Goal: Task Accomplishment & Management: Complete application form

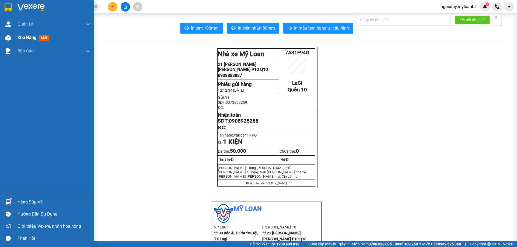
click at [21, 39] on span "Kho hàng" at bounding box center [27, 37] width 19 height 5
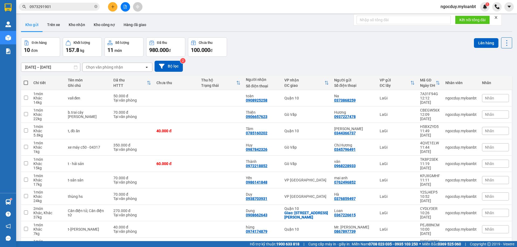
scroll to position [35, 0]
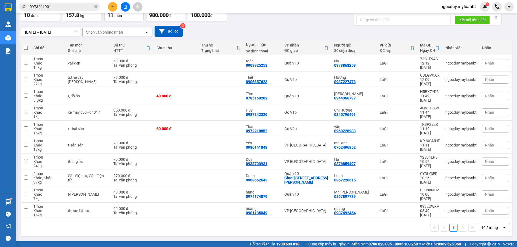
click at [484, 228] on div "10 / trang" at bounding box center [489, 227] width 17 height 5
click at [484, 217] on span "100 / trang" at bounding box center [487, 216] width 19 height 5
click at [26, 48] on span at bounding box center [26, 48] width 4 height 4
click at [26, 45] on input "checkbox" at bounding box center [26, 45] width 0 height 0
checkbox input "true"
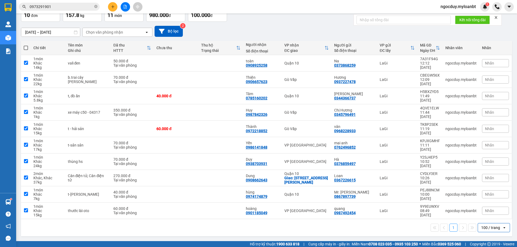
checkbox input "true"
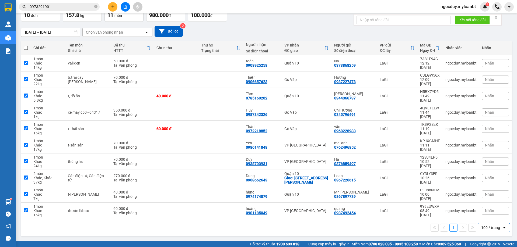
checkbox input "true"
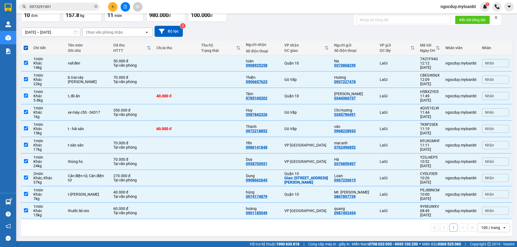
scroll to position [0, 0]
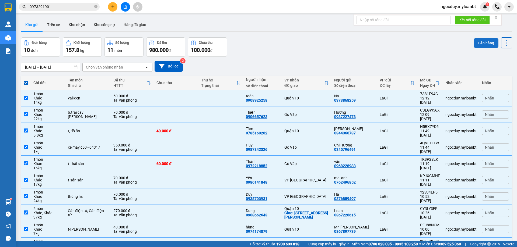
click at [482, 44] on button "Lên hàng" at bounding box center [486, 43] width 25 height 10
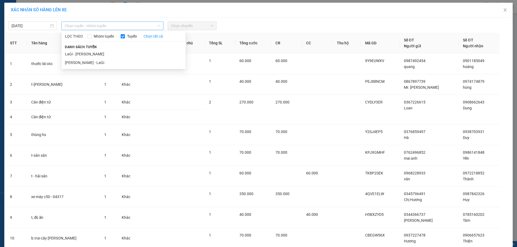
click at [75, 25] on span "Chọn tuyến - nhóm tuyến" at bounding box center [113, 26] width 96 height 8
click at [78, 53] on li "LaGi - [PERSON_NAME]" at bounding box center [124, 54] width 124 height 9
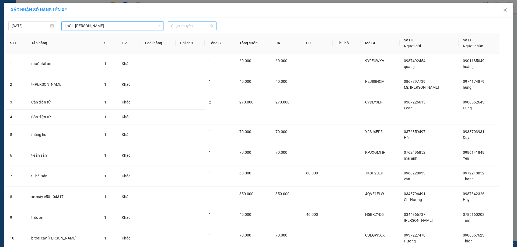
click at [173, 26] on span "Chọn chuyến" at bounding box center [192, 26] width 42 height 8
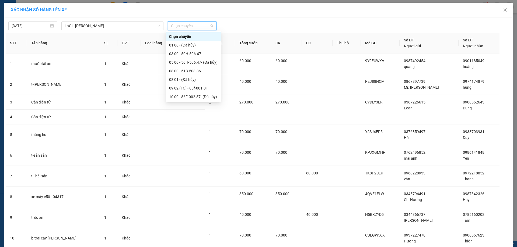
scroll to position [34, 0]
click at [187, 81] on div "14:00 - 86f-001.01" at bounding box center [193, 80] width 48 height 6
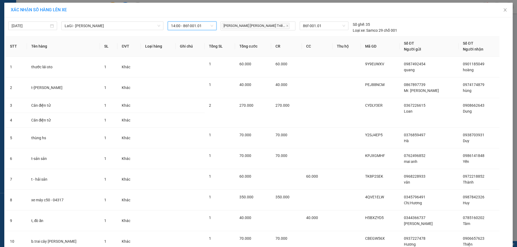
scroll to position [65, 0]
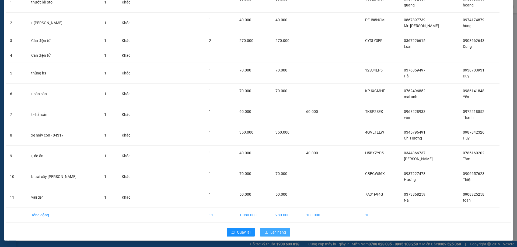
click at [274, 228] on button "Lên hàng" at bounding box center [275, 232] width 30 height 9
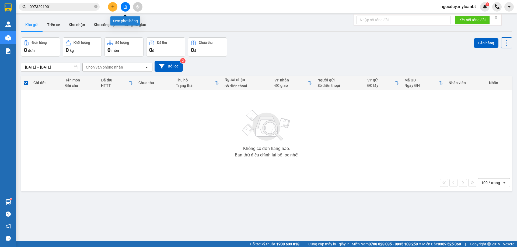
click at [125, 5] on icon "file-add" at bounding box center [125, 7] width 3 height 4
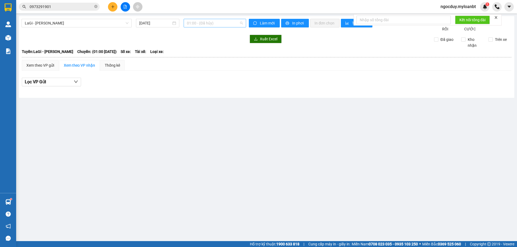
click at [204, 25] on span "01:00 - (Đã [PERSON_NAME])" at bounding box center [215, 23] width 56 height 8
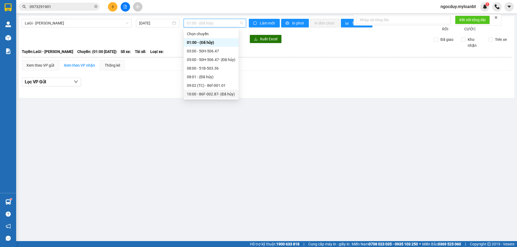
scroll to position [34, 0]
click at [202, 74] on div "14:00 - 86f-001.01" at bounding box center [211, 77] width 48 height 6
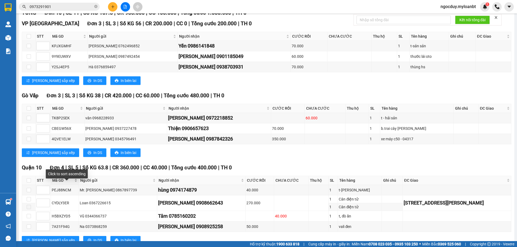
scroll to position [105, 0]
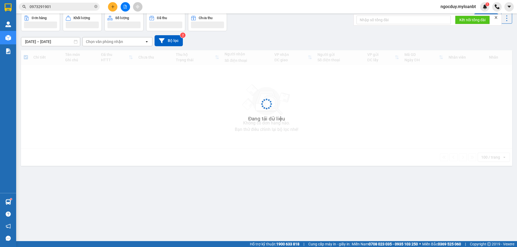
scroll to position [25, 0]
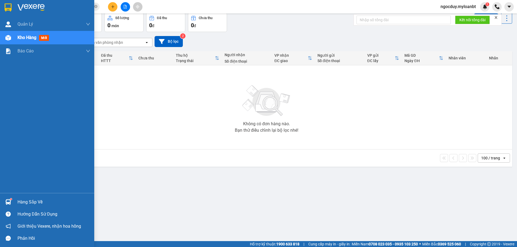
click at [25, 38] on span "Kho hàng" at bounding box center [27, 37] width 19 height 5
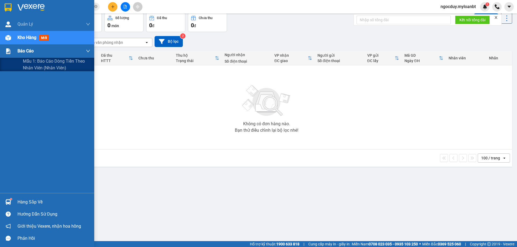
click at [22, 51] on span "Báo cáo" at bounding box center [26, 51] width 16 height 7
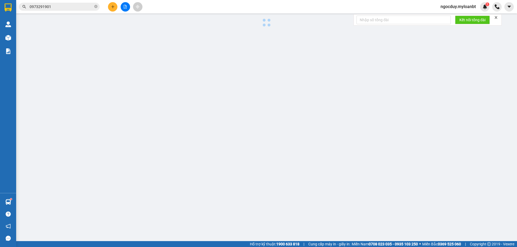
scroll to position [20, 0]
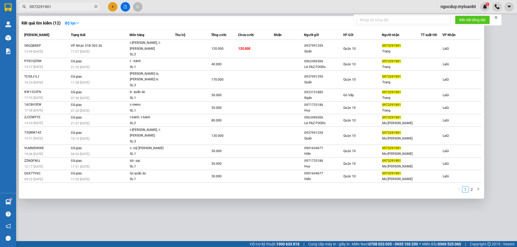
click at [56, 7] on input "0973291901" at bounding box center [62, 7] width 64 height 6
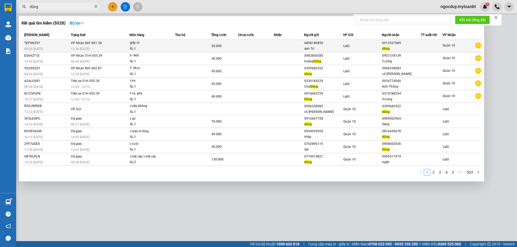
type input "dũng"
click at [230, 44] on div "30.000" at bounding box center [224, 46] width 26 height 6
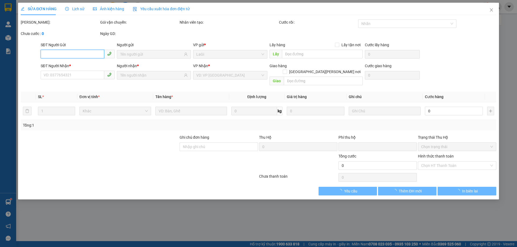
type input "0898180890"
type input "0913527089"
type input "0"
type input "30.000"
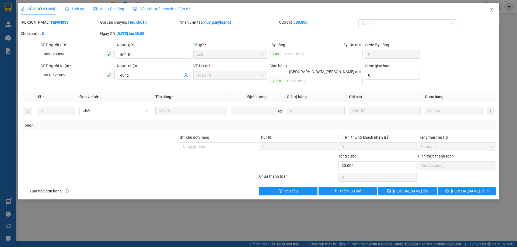
click at [491, 11] on icon "close" at bounding box center [491, 9] width 3 height 3
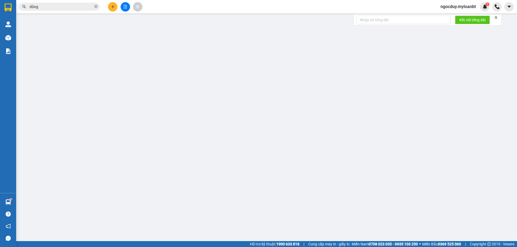
click at [51, 7] on input "dũng" at bounding box center [62, 7] width 64 height 6
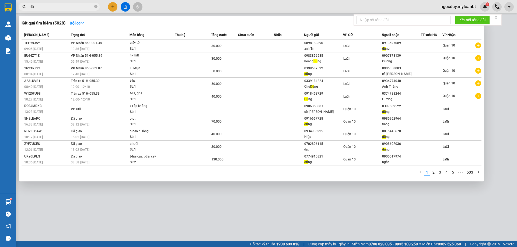
type input "d"
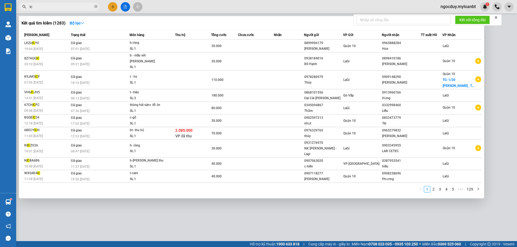
type input "i"
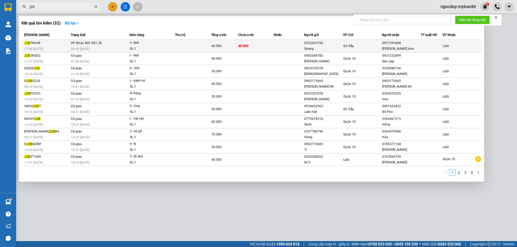
type input "j2b"
click at [186, 46] on td at bounding box center [193, 46] width 36 height 13
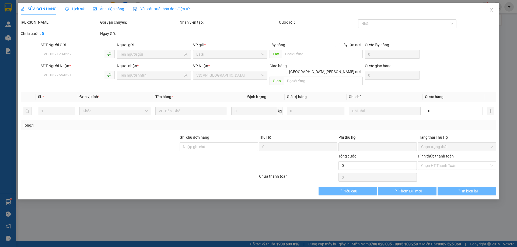
type input "0333267256"
type input "Quang"
type input "0937393688"
type input "[PERSON_NAME] icon"
type input "0"
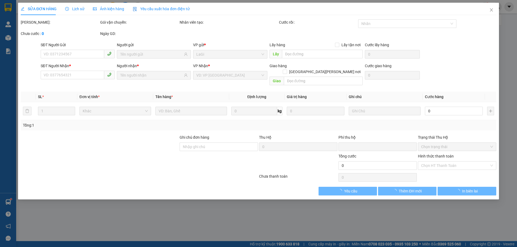
type input "40.000"
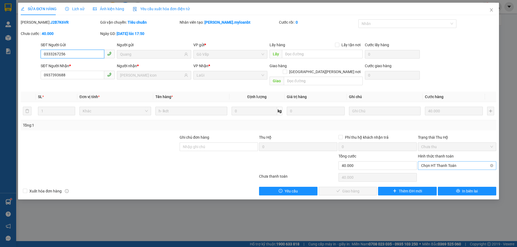
click at [441, 162] on span "Chọn HT Thanh Toán" at bounding box center [457, 166] width 72 height 8
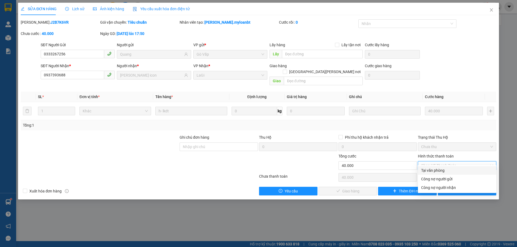
click at [433, 171] on div "Tại văn phòng" at bounding box center [457, 171] width 72 height 6
type input "0"
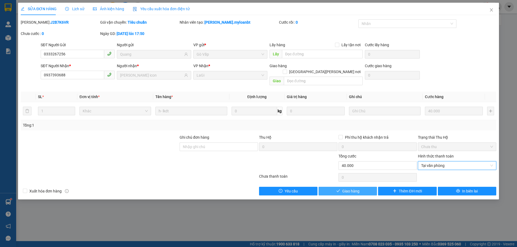
click at [358, 189] on span "Giao hàng" at bounding box center [350, 192] width 17 height 6
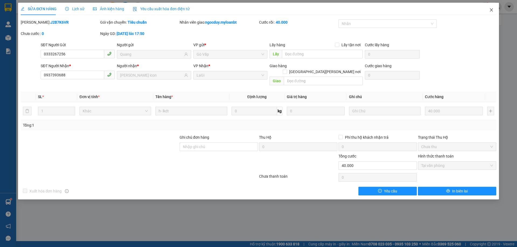
click at [490, 10] on icon "close" at bounding box center [491, 10] width 4 height 4
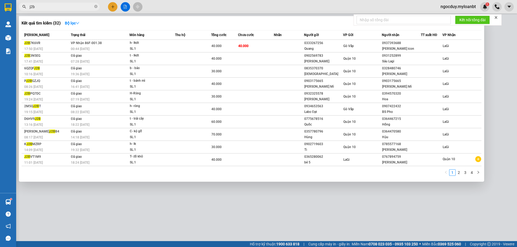
click at [41, 7] on input "j2b" at bounding box center [62, 7] width 64 height 6
click at [42, 8] on input "j2b" at bounding box center [62, 7] width 64 height 6
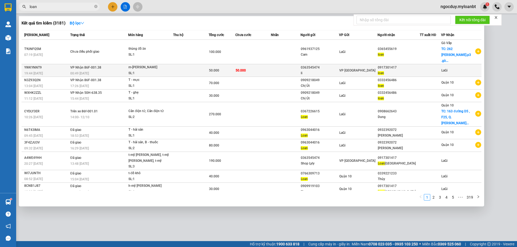
type input "loan"
click at [244, 69] on span "50.000" at bounding box center [241, 71] width 10 height 4
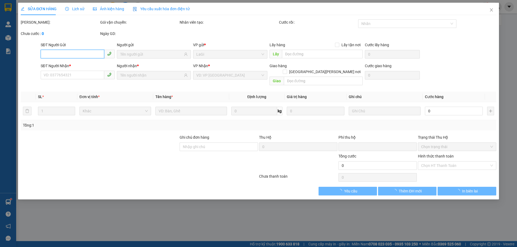
type input "0363545474"
type input "li"
type input "0917301417"
type input "loan"
type input "0"
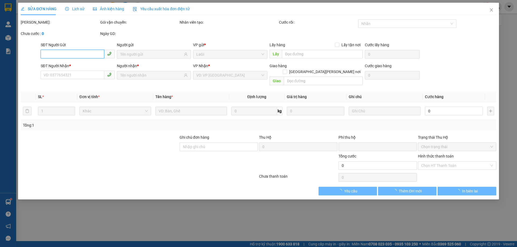
type input "50.000"
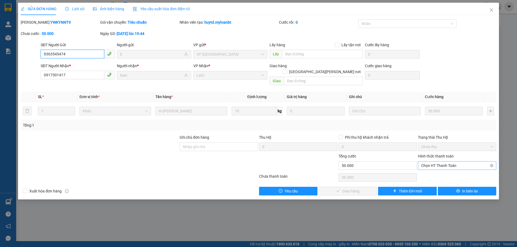
click at [447, 162] on span "Chọn HT Thanh Toán" at bounding box center [457, 166] width 72 height 8
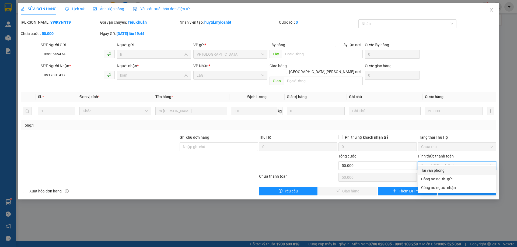
click at [437, 170] on div "Tại văn phòng" at bounding box center [457, 171] width 72 height 6
type input "0"
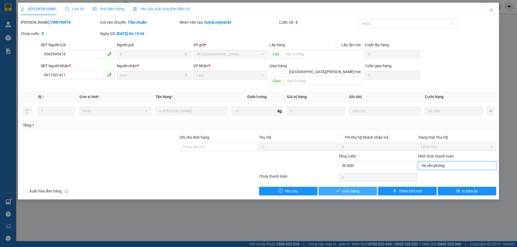
click at [343, 189] on span "Giao hàng" at bounding box center [350, 192] width 17 height 6
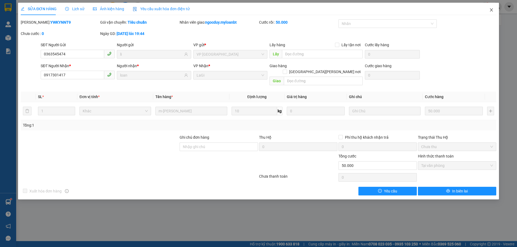
click at [491, 10] on icon "close" at bounding box center [491, 9] width 3 height 3
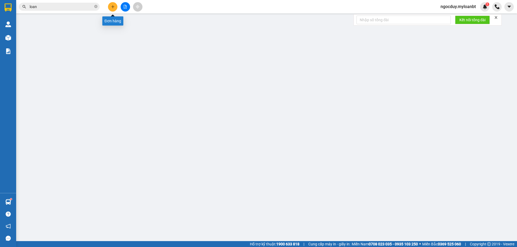
click at [110, 8] on button at bounding box center [112, 6] width 9 height 9
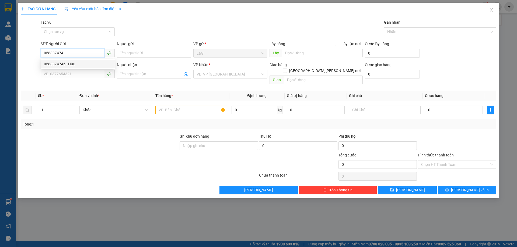
click at [75, 63] on div "0588874745 - Hậu" at bounding box center [78, 64] width 68 height 6
type input "0588874745"
type input "Hậu"
type input "0904459070"
type input "dung"
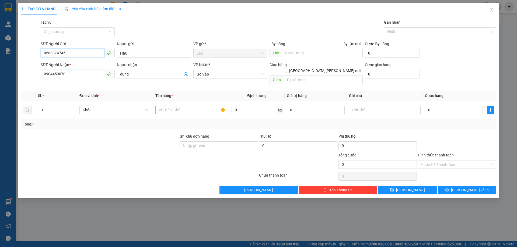
type input "0588874745"
drag, startPoint x: 77, startPoint y: 75, endPoint x: 5, endPoint y: 77, distance: 71.4
click at [5, 77] on div "TẠO ĐƠN HÀNG Yêu cầu xuất [PERSON_NAME] điện tử Transit Pickup Surcharge Ids Tr…" at bounding box center [258, 123] width 517 height 247
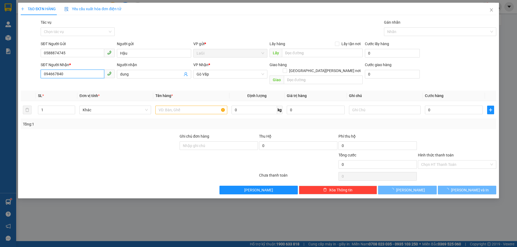
type input "0946678408"
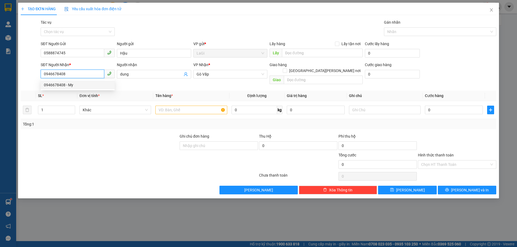
click at [65, 84] on div "0946678408 - My" at bounding box center [78, 85] width 68 height 6
type input "My"
type input "0946678408"
click at [187, 106] on input "text" at bounding box center [191, 110] width 72 height 9
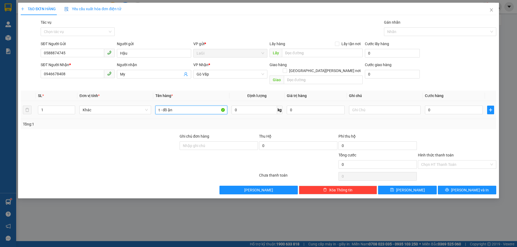
type input "t - đồ ặn"
type input "7.8"
click at [438, 107] on input "0" at bounding box center [454, 110] width 58 height 9
type input "5"
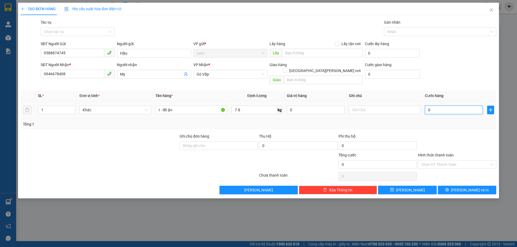
type input "5"
type input "50"
type input "50.000"
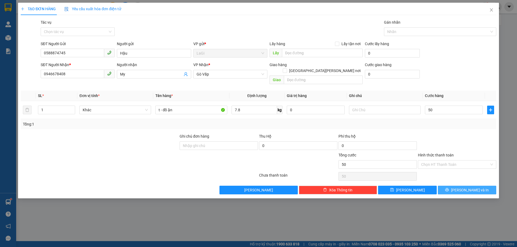
type input "50.000"
click at [461, 186] on button "[PERSON_NAME] và In" at bounding box center [467, 190] width 58 height 9
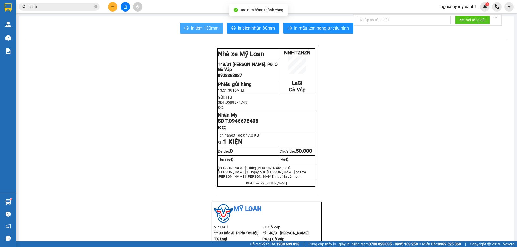
click at [207, 25] on span "In tem 100mm" at bounding box center [205, 28] width 28 height 7
click at [184, 29] on icon "printer" at bounding box center [186, 28] width 4 height 4
click at [64, 6] on input "loan" at bounding box center [62, 7] width 64 height 6
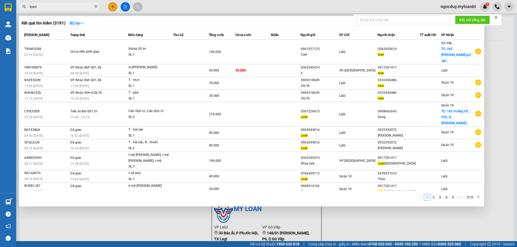
click at [63, 6] on input "loan" at bounding box center [62, 7] width 64 height 6
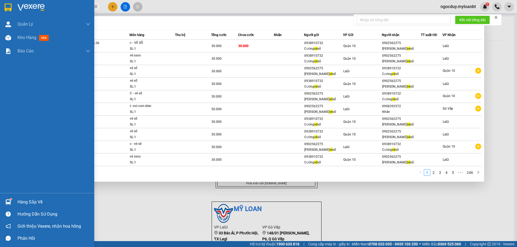
drag, startPoint x: 58, startPoint y: 7, endPoint x: 5, endPoint y: 1, distance: 53.4
click at [6, 2] on section "Kết quả [PERSON_NAME] ( 2460 ) Bộ lọc Mã ĐH Trạng thái Món hàng Thu hộ Tổng [PE…" at bounding box center [258, 123] width 517 height 247
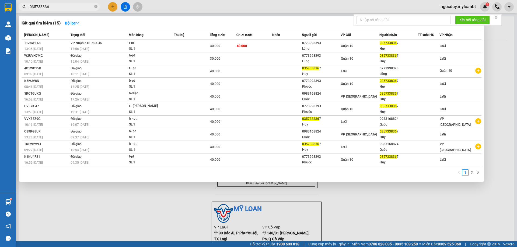
type input "0357338367"
